Goal: Transaction & Acquisition: Book appointment/travel/reservation

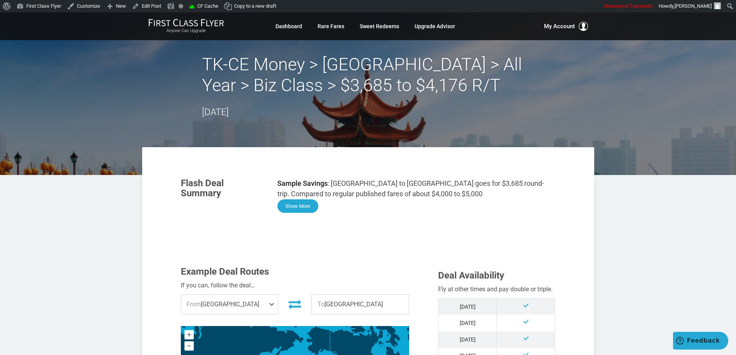
click at [309, 201] on button "Show More" at bounding box center [297, 206] width 41 height 14
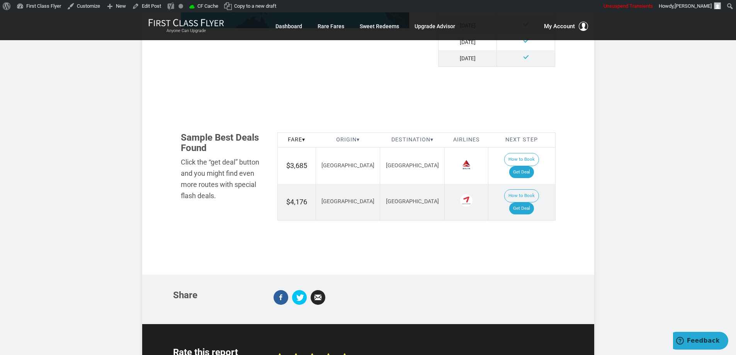
scroll to position [889, 0]
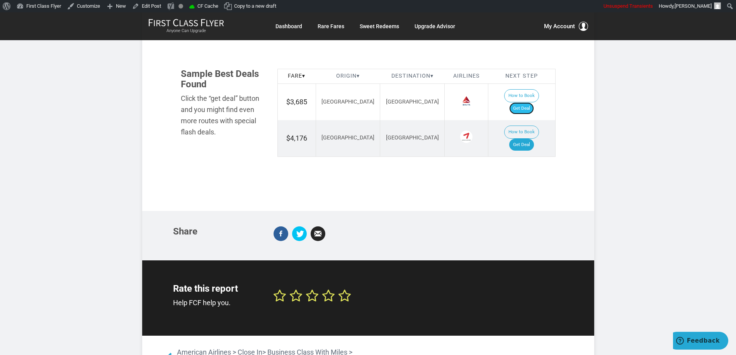
click at [520, 102] on link "Get Deal" at bounding box center [521, 108] width 25 height 12
click at [524, 102] on link "Get Deal" at bounding box center [521, 108] width 25 height 12
click at [526, 102] on link "Get Deal" at bounding box center [521, 108] width 25 height 12
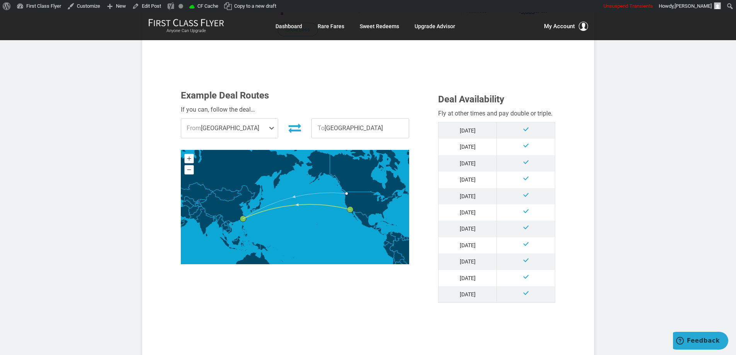
scroll to position [541, 0]
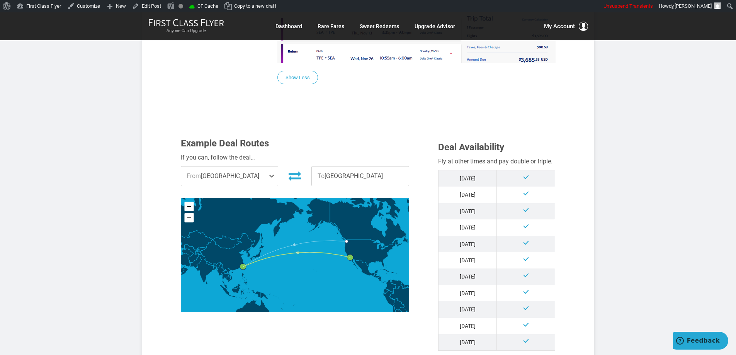
click at [261, 178] on span "From Los Angeles" at bounding box center [229, 176] width 97 height 19
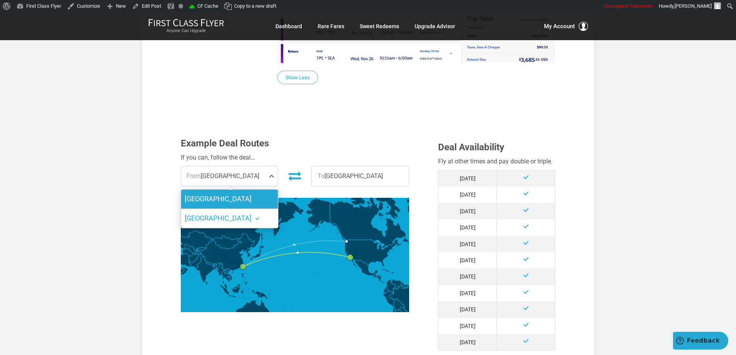
click at [219, 200] on label "[GEOGRAPHIC_DATA]" at bounding box center [229, 199] width 97 height 19
click at [0, 0] on input "[GEOGRAPHIC_DATA]" at bounding box center [0, 0] width 0 height 0
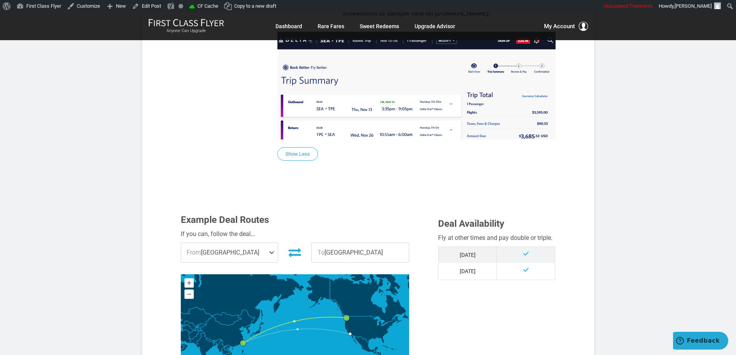
scroll to position [464, 0]
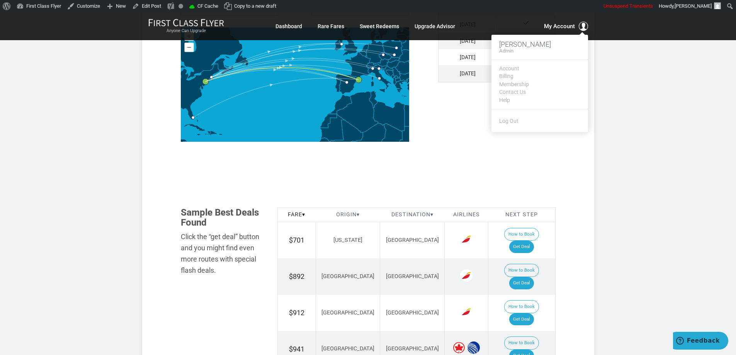
scroll to position [386, 0]
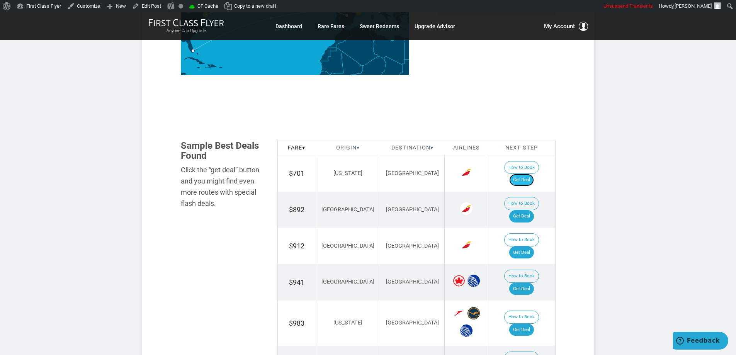
click at [528, 174] on link "Get Deal" at bounding box center [521, 180] width 25 height 12
click at [530, 210] on link "Get Deal" at bounding box center [521, 216] width 25 height 12
click at [529, 247] on link "Get Deal" at bounding box center [521, 253] width 25 height 12
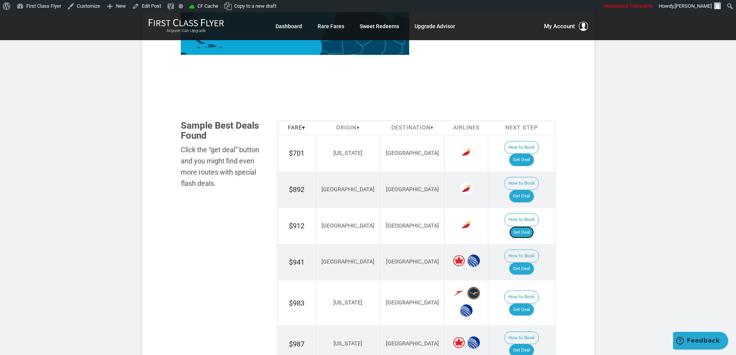
scroll to position [425, 0]
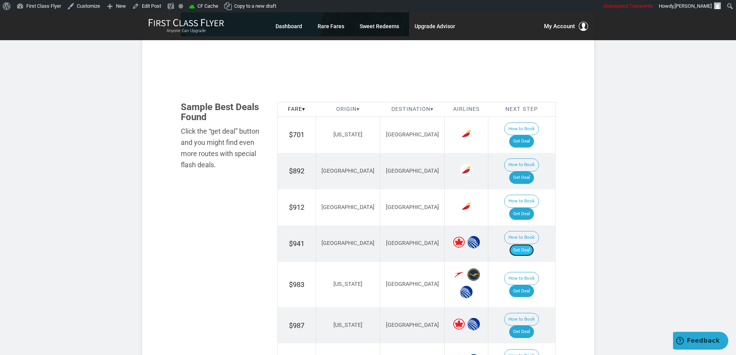
click at [529, 244] on link "Get Deal" at bounding box center [521, 250] width 25 height 12
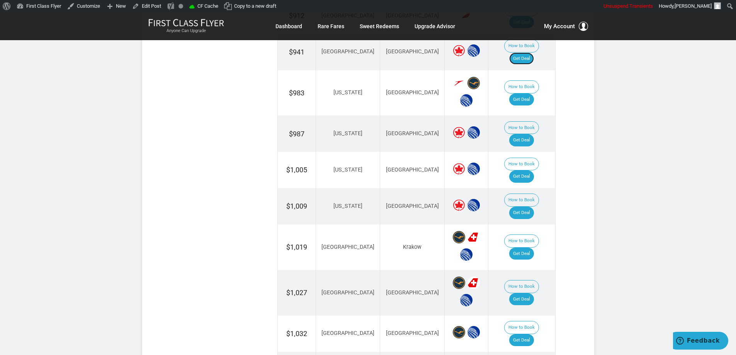
scroll to position [657, 0]
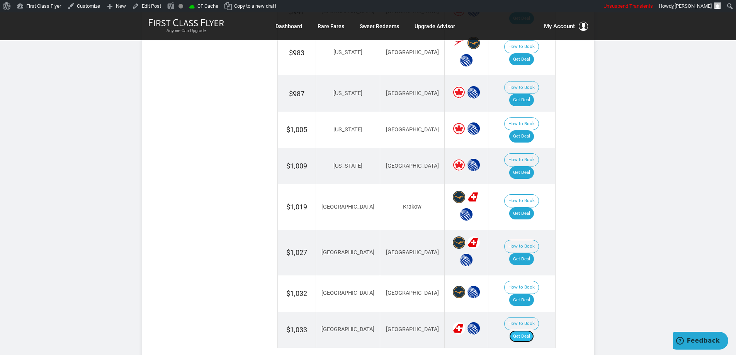
click at [523, 330] on link "Get Deal" at bounding box center [521, 336] width 25 height 12
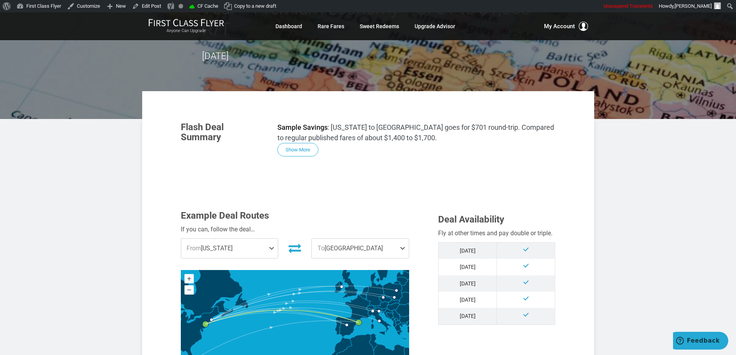
scroll to position [83, 0]
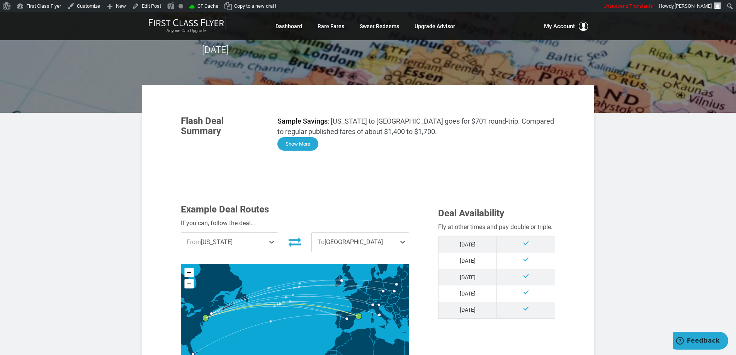
click at [286, 137] on button "Show More" at bounding box center [297, 144] width 41 height 14
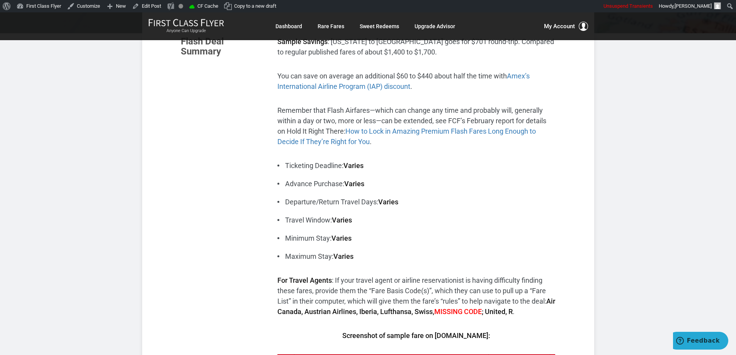
scroll to position [276, 0]
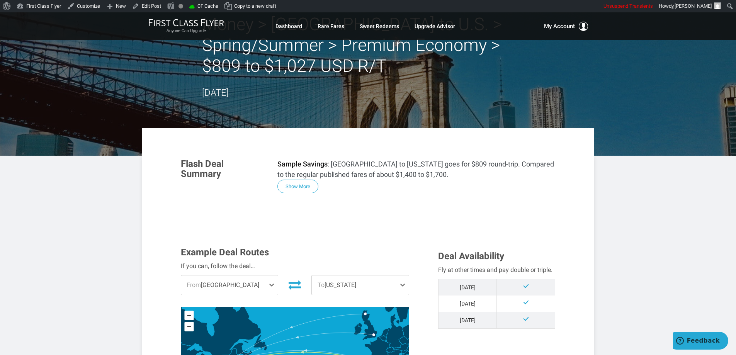
scroll to position [116, 0]
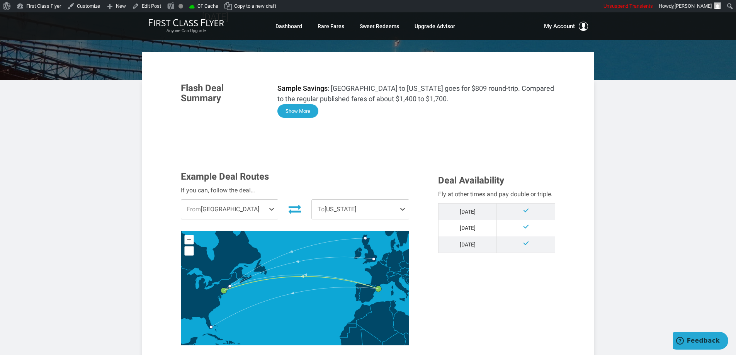
click at [308, 109] on button "Show More" at bounding box center [297, 111] width 41 height 14
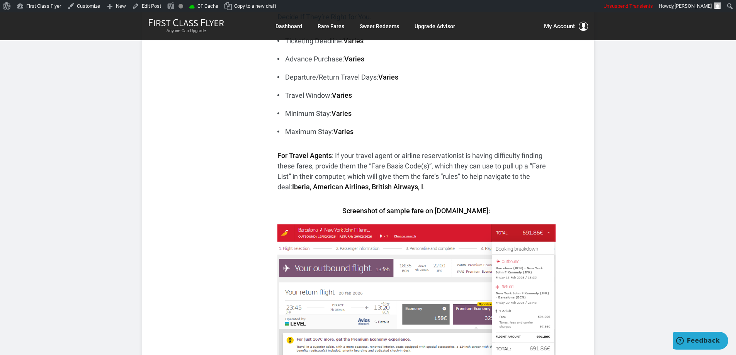
scroll to position [386, 0]
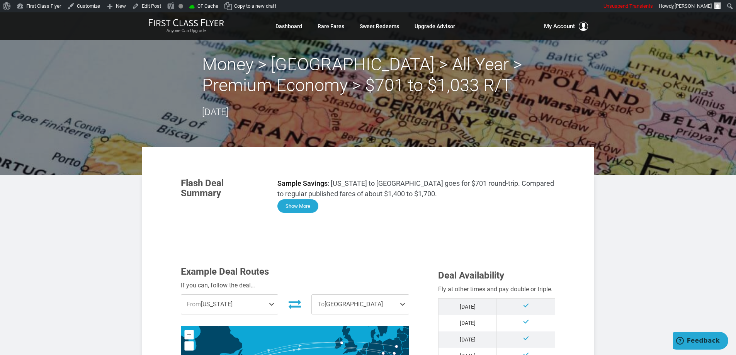
click at [300, 203] on button "Show More" at bounding box center [297, 206] width 41 height 14
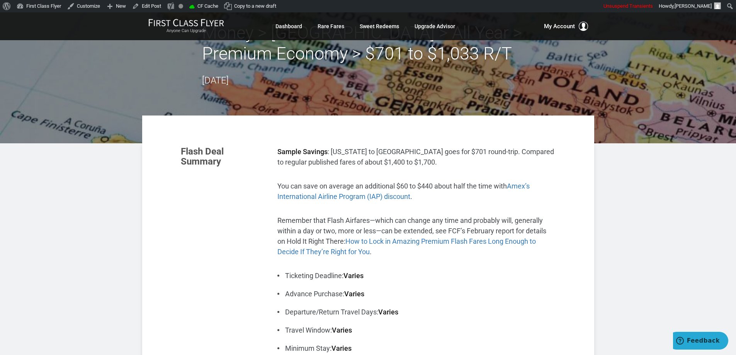
scroll to position [116, 0]
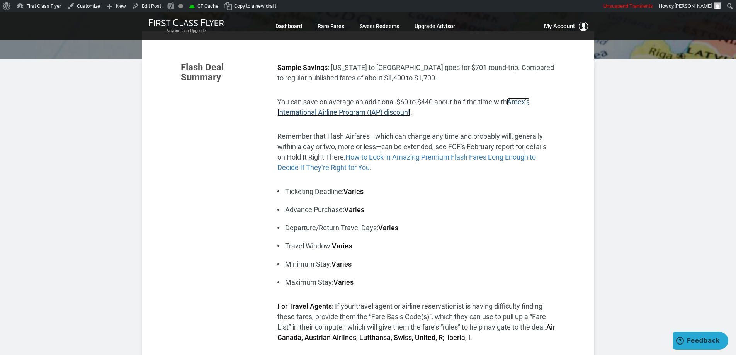
click at [382, 111] on span "Amex’s International Airline Program (IAP) discount" at bounding box center [403, 107] width 252 height 19
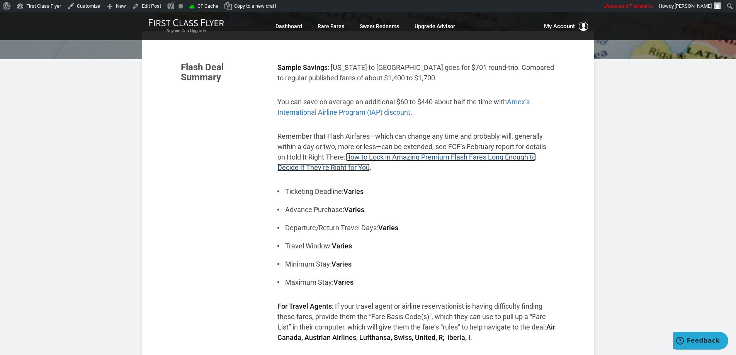
click at [488, 158] on link "How to Lock in Amazing Premium Flash Fares Long Enough to Decide If They’re Rig…" at bounding box center [406, 162] width 258 height 19
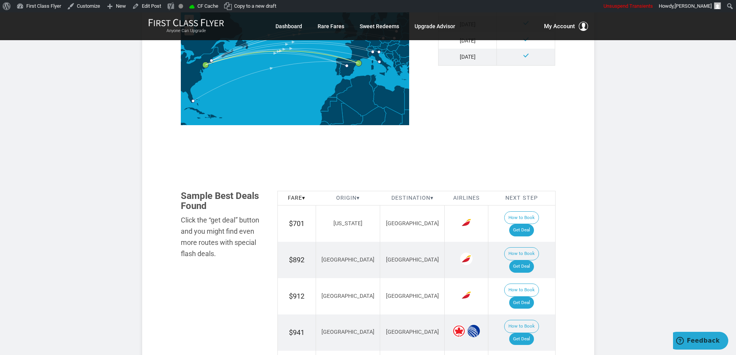
scroll to position [889, 0]
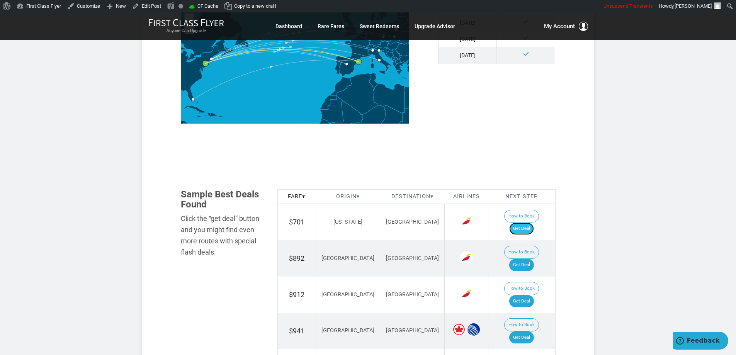
click at [529, 223] on link "Get Deal" at bounding box center [521, 229] width 25 height 12
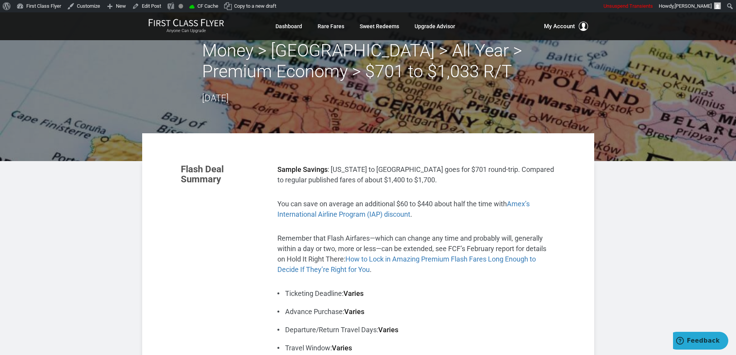
scroll to position [0, 0]
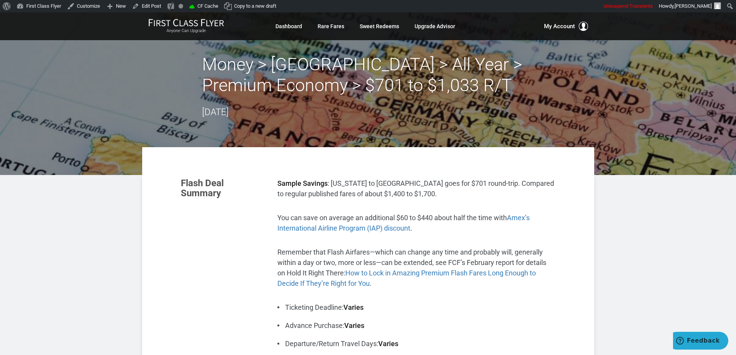
click at [582, 117] on div "Money > Europe > All Year > Premium Economy > $701 to $1,033 R/T October 10, 20…" at bounding box center [368, 86] width 452 height 65
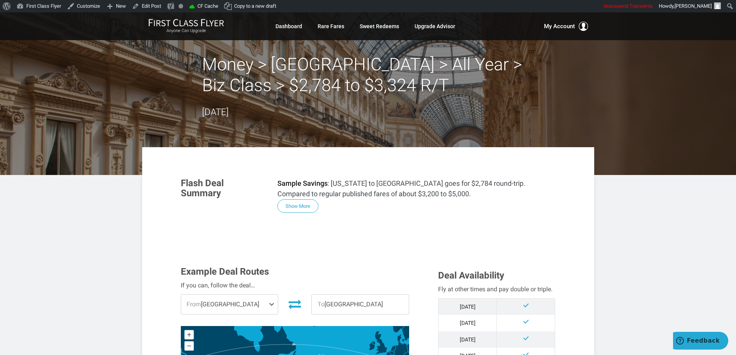
drag, startPoint x: 296, startPoint y: 207, endPoint x: 313, endPoint y: 206, distance: 17.0
click at [296, 207] on button "Show More" at bounding box center [297, 206] width 41 height 14
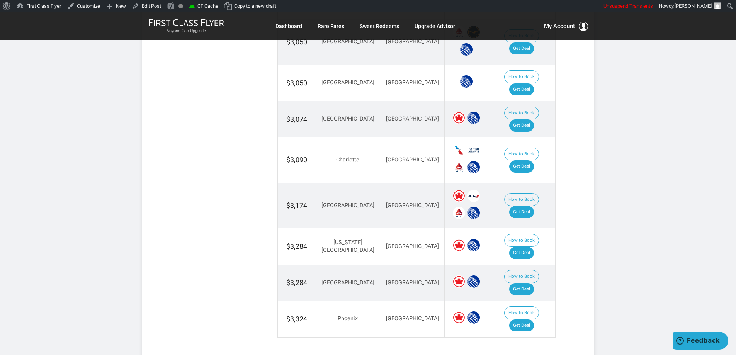
scroll to position [1508, 0]
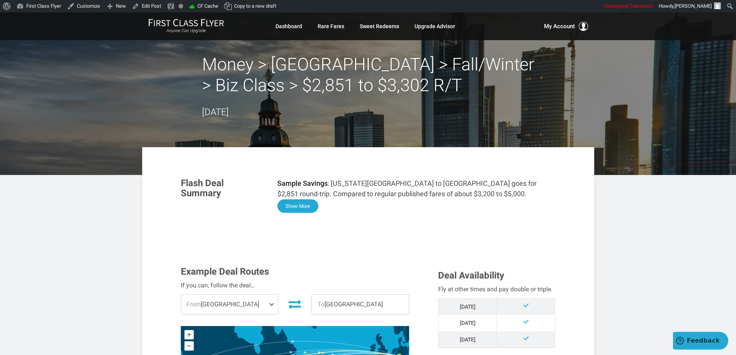
click at [299, 206] on button "Show More" at bounding box center [297, 206] width 41 height 14
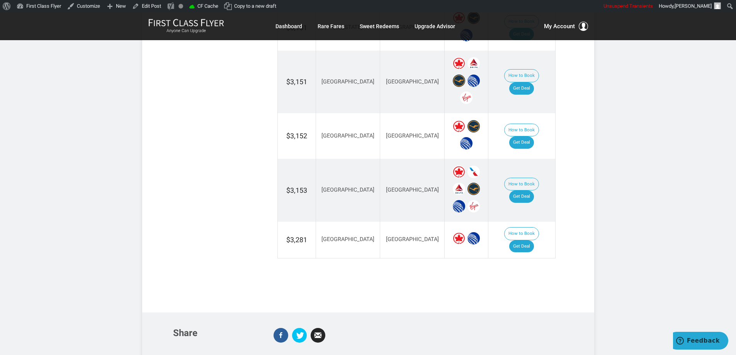
scroll to position [1577, 0]
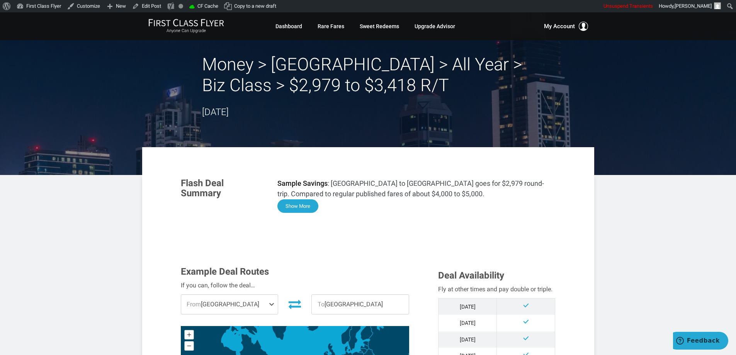
click at [303, 205] on button "Show More" at bounding box center [297, 206] width 41 height 14
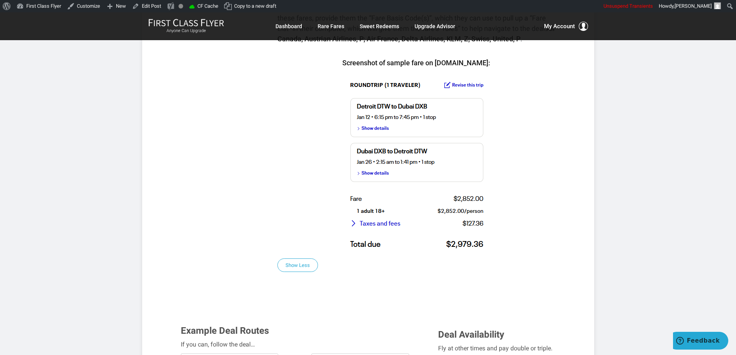
scroll to position [438, 0]
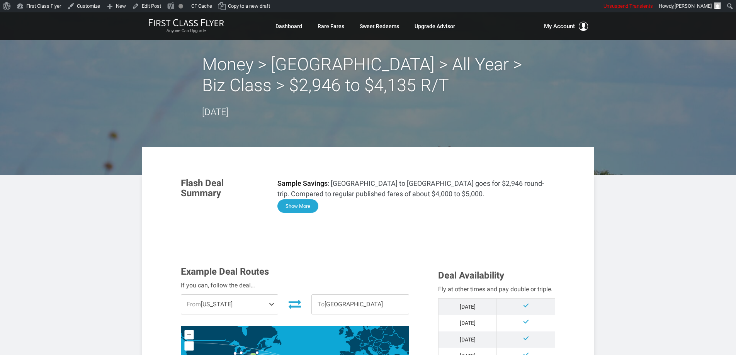
click at [300, 206] on button "Show More" at bounding box center [297, 206] width 41 height 14
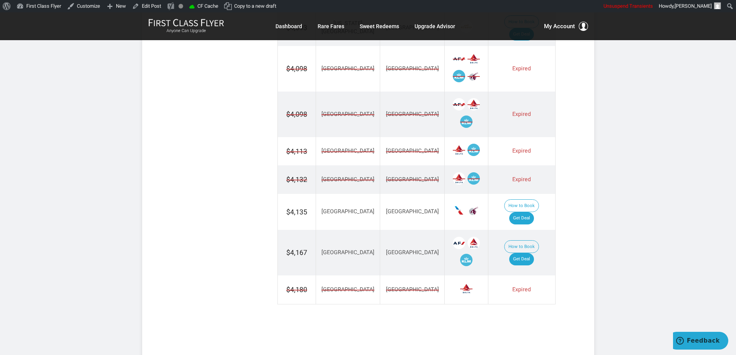
scroll to position [1243, 0]
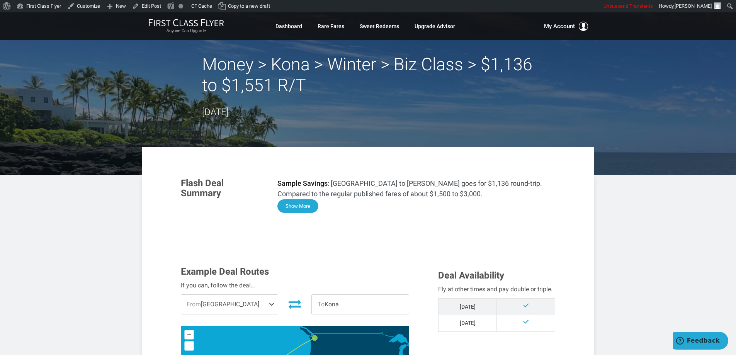
click at [306, 205] on button "Show More" at bounding box center [297, 206] width 41 height 14
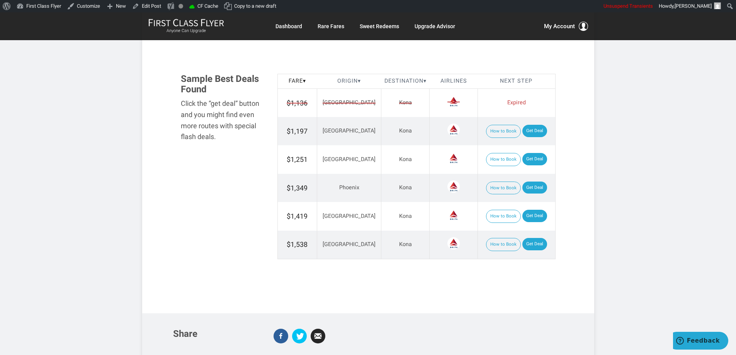
scroll to position [811, 0]
